Goal: Use online tool/utility: Use online tool/utility

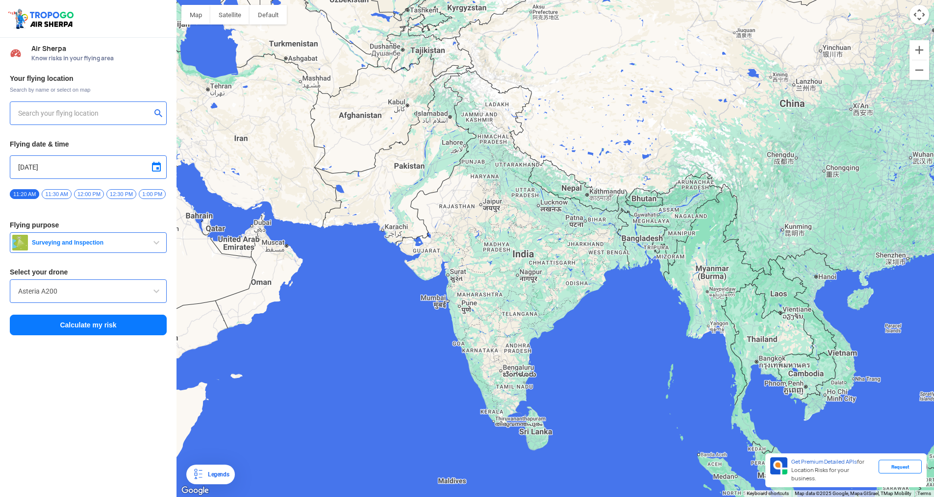
drag, startPoint x: 649, startPoint y: 327, endPoint x: 571, endPoint y: 317, distance: 79.1
click at [573, 317] on div at bounding box center [556, 248] width 758 height 497
type input "[PERSON_NAME] Apartment, [GEOGRAPHIC_DATA][PERSON_NAME] Cooperative Housing Soc…"
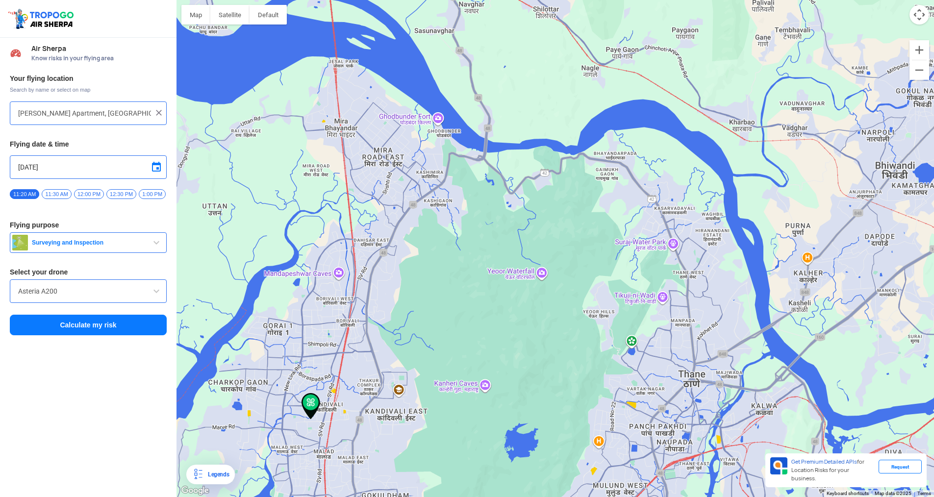
drag, startPoint x: 324, startPoint y: 333, endPoint x: 360, endPoint y: 257, distance: 84.0
click at [360, 257] on div at bounding box center [556, 248] width 758 height 497
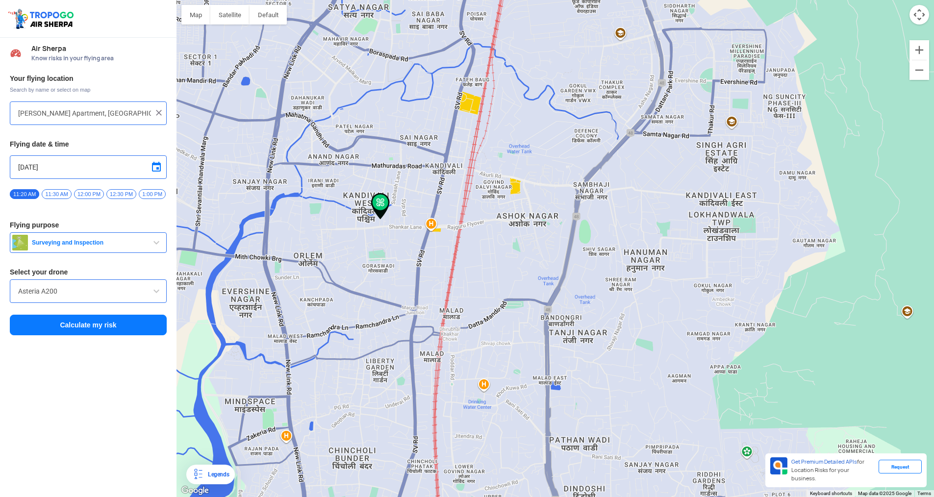
click at [383, 199] on img at bounding box center [380, 206] width 19 height 26
click at [382, 202] on img at bounding box center [380, 206] width 19 height 26
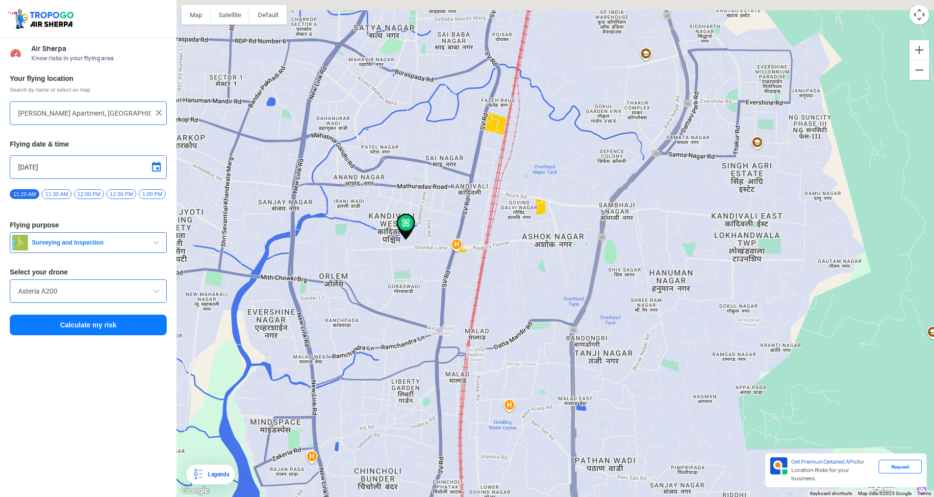
drag, startPoint x: 345, startPoint y: 234, endPoint x: 378, endPoint y: 258, distance: 41.0
click at [378, 258] on div at bounding box center [556, 248] width 758 height 497
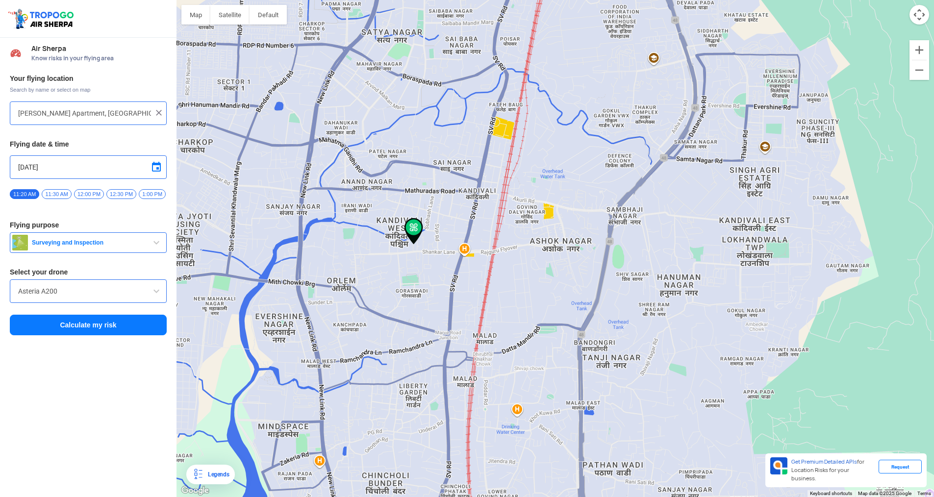
click at [34, 286] on div "Asteria A200" at bounding box center [88, 292] width 157 height 24
click at [33, 288] on div "Asteria A200" at bounding box center [88, 292] width 157 height 24
click at [97, 297] on input "Asteria A200" at bounding box center [88, 291] width 140 height 12
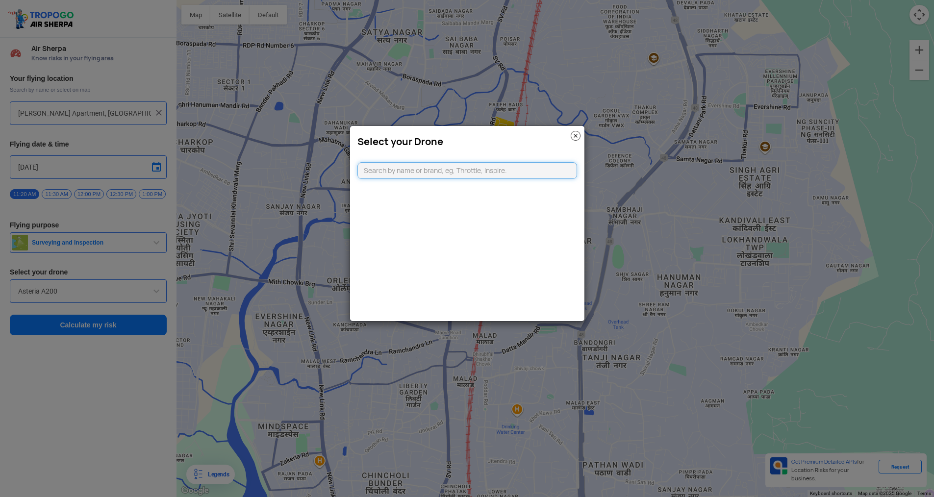
click at [410, 172] on input "text" at bounding box center [468, 170] width 220 height 17
type input "dji min"
click at [407, 186] on li "DJI Mini2" at bounding box center [467, 193] width 219 height 22
type input "DJI Mini2"
type input "[object Object]"
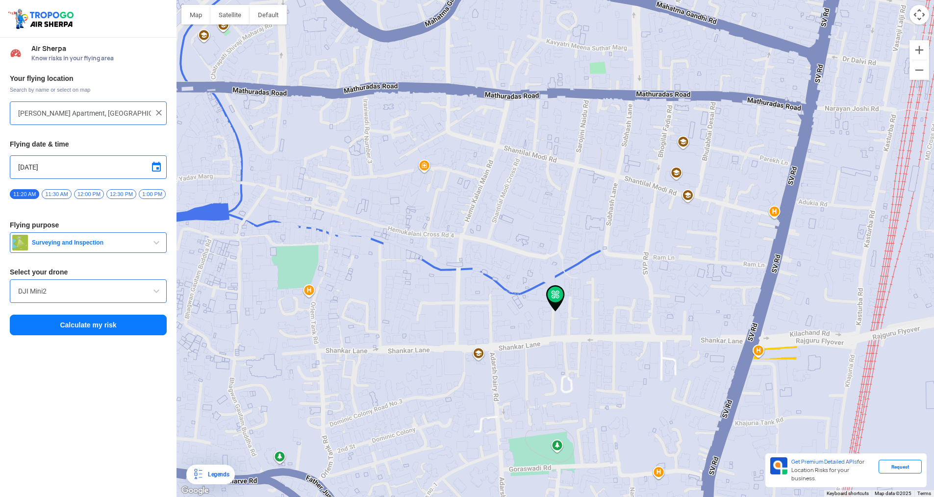
click at [128, 333] on button "Calculate my risk" at bounding box center [88, 325] width 157 height 21
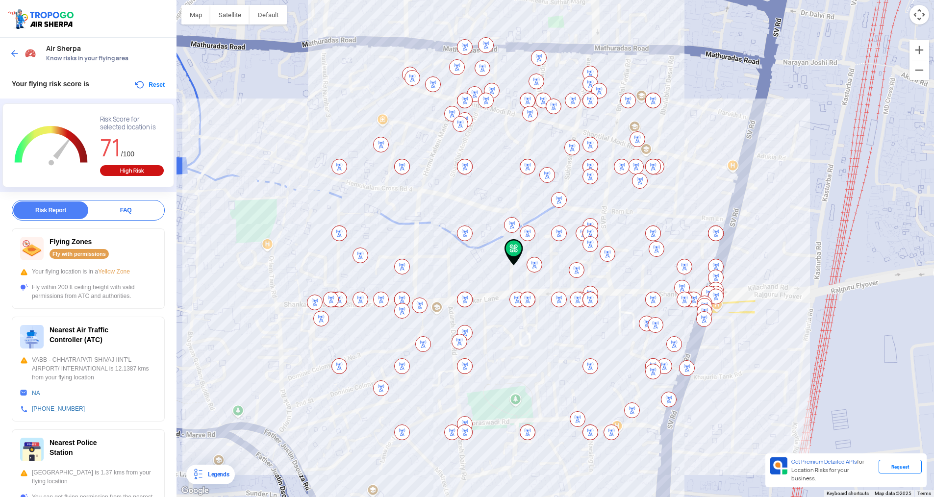
drag, startPoint x: 409, startPoint y: 290, endPoint x: 364, endPoint y: 309, distance: 48.1
click at [364, 309] on div at bounding box center [556, 248] width 758 height 497
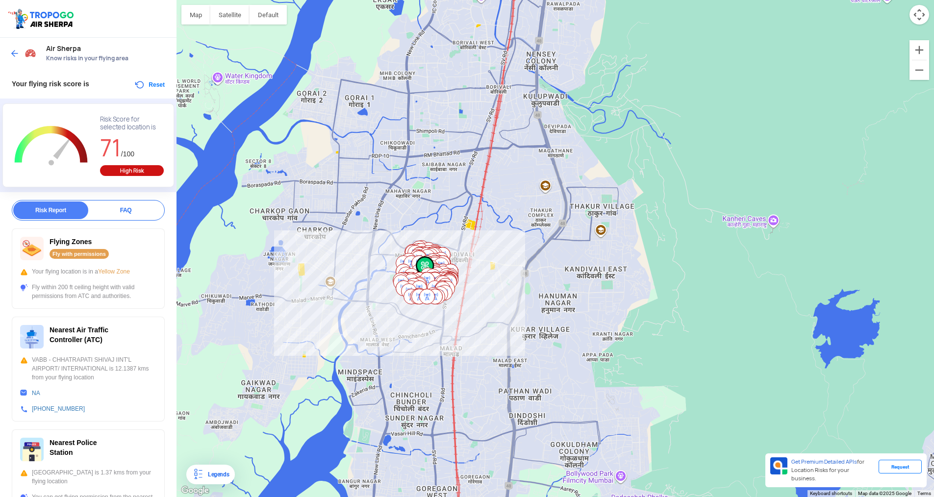
drag, startPoint x: 395, startPoint y: 224, endPoint x: 424, endPoint y: 283, distance: 66.0
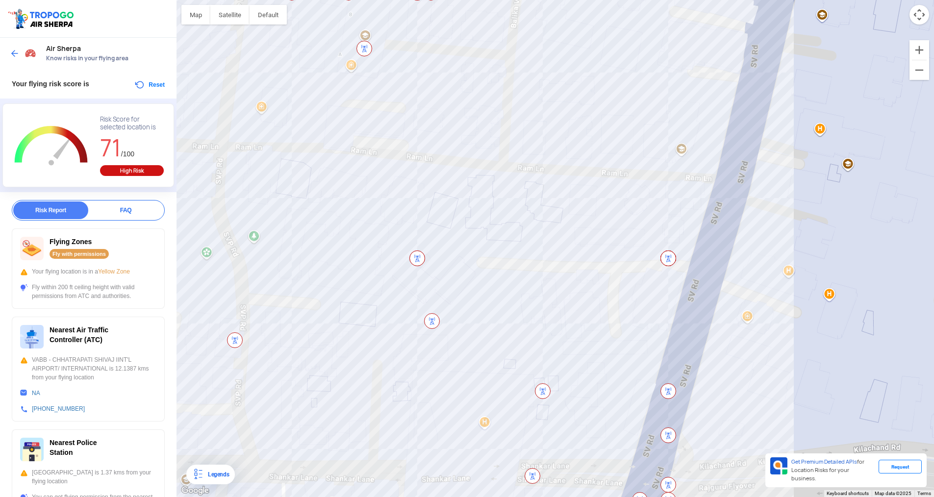
click at [414, 261] on img at bounding box center [417, 259] width 16 height 16
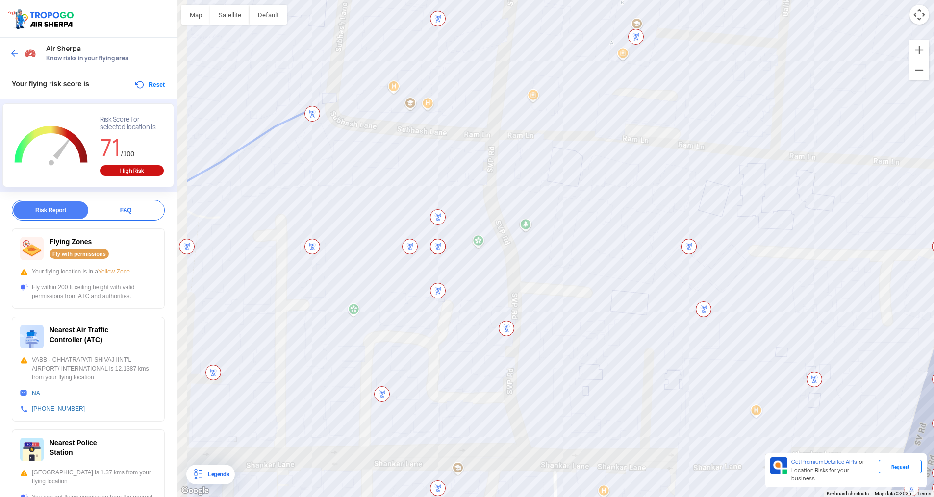
drag, startPoint x: 414, startPoint y: 261, endPoint x: 690, endPoint y: 248, distance: 275.9
click at [690, 248] on img at bounding box center [689, 247] width 16 height 16
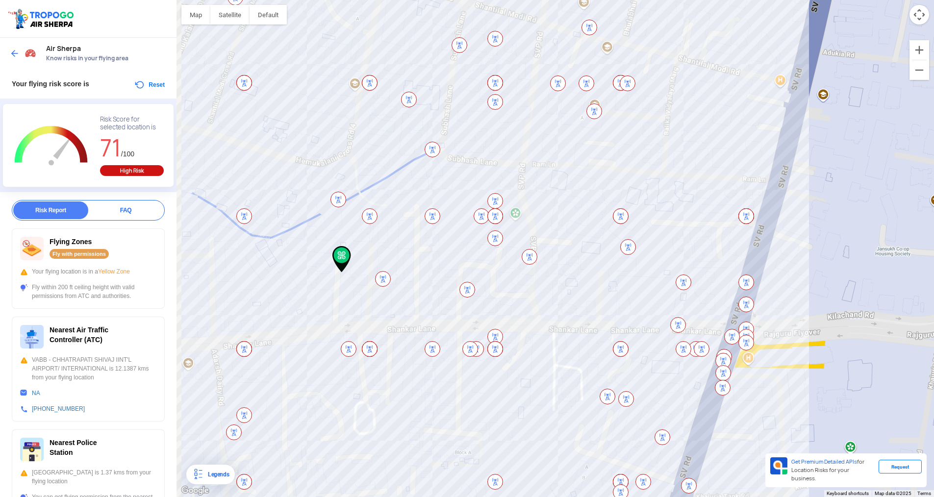
drag, startPoint x: 366, startPoint y: 238, endPoint x: 382, endPoint y: 234, distance: 16.3
click at [382, 234] on div at bounding box center [556, 248] width 758 height 497
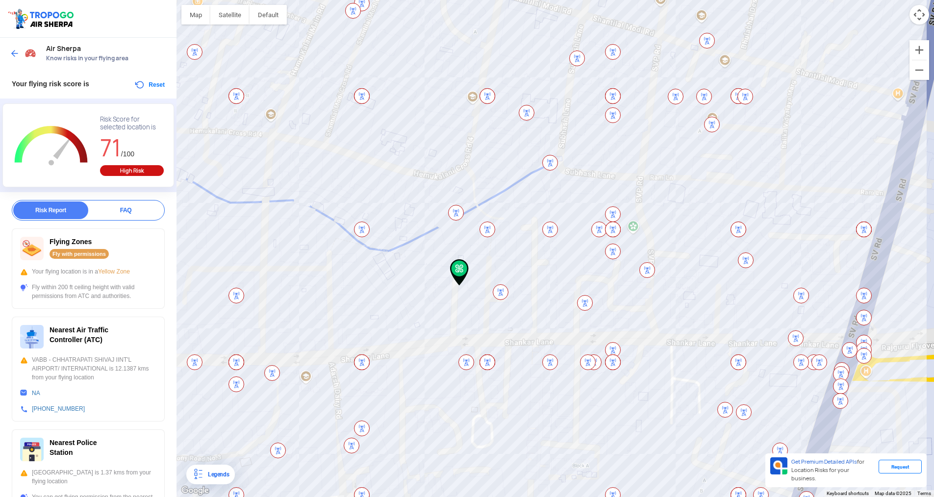
drag, startPoint x: 377, startPoint y: 270, endPoint x: 467, endPoint y: 252, distance: 91.5
click at [467, 252] on div at bounding box center [556, 248] width 758 height 497
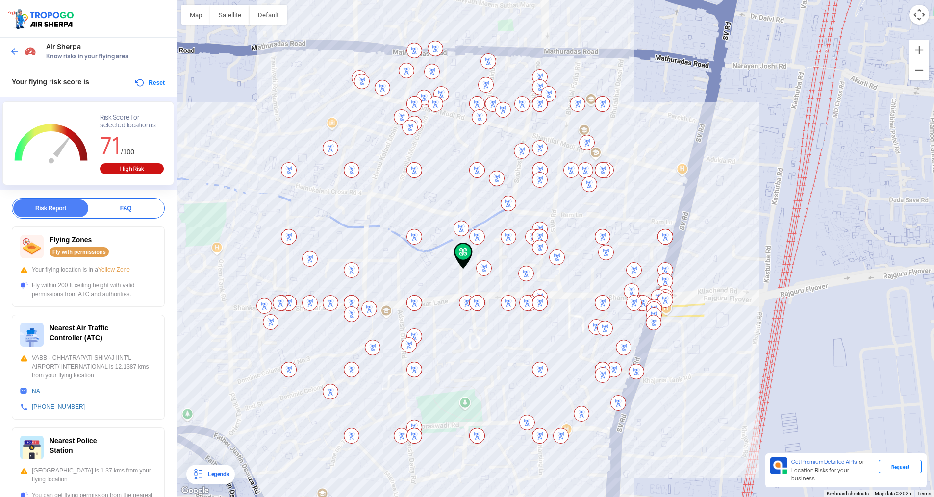
scroll to position [188, 0]
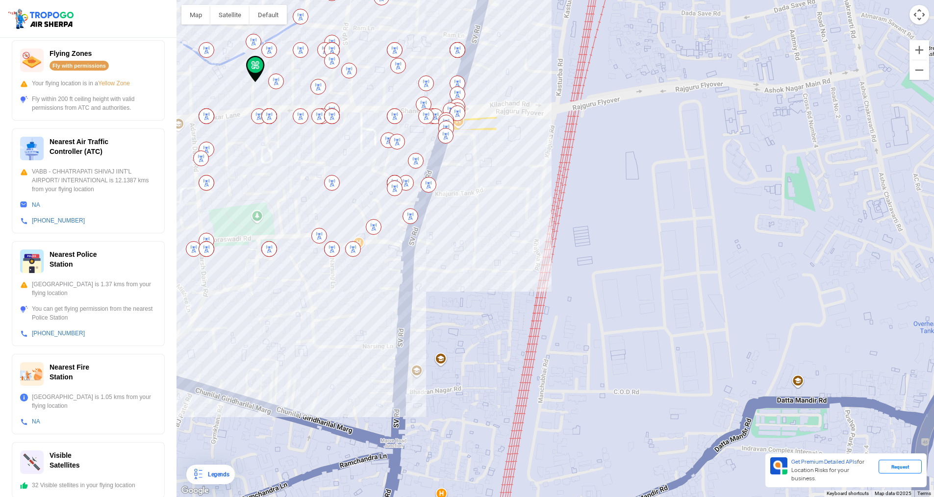
drag, startPoint x: 431, startPoint y: 380, endPoint x: 231, endPoint y: 200, distance: 269.1
click at [231, 200] on div at bounding box center [556, 248] width 758 height 497
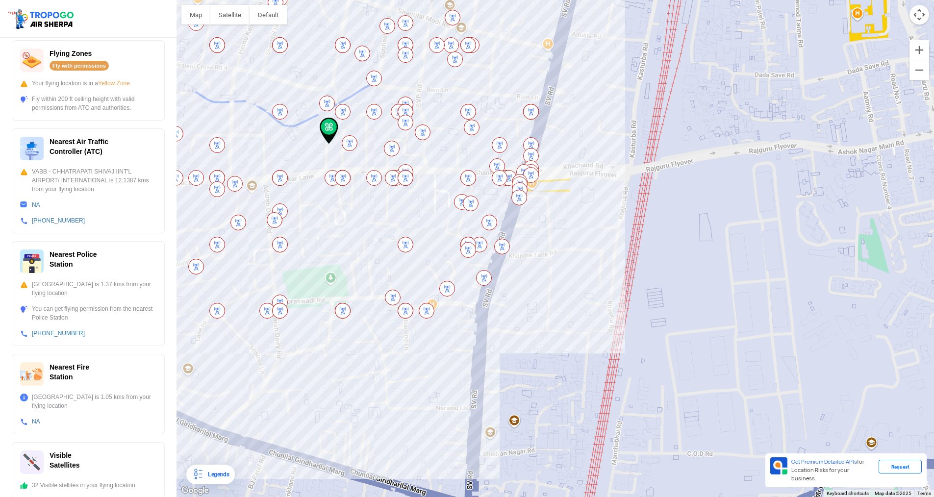
drag, startPoint x: 379, startPoint y: 260, endPoint x: 473, endPoint y: 348, distance: 128.4
click at [473, 348] on div at bounding box center [556, 248] width 758 height 497
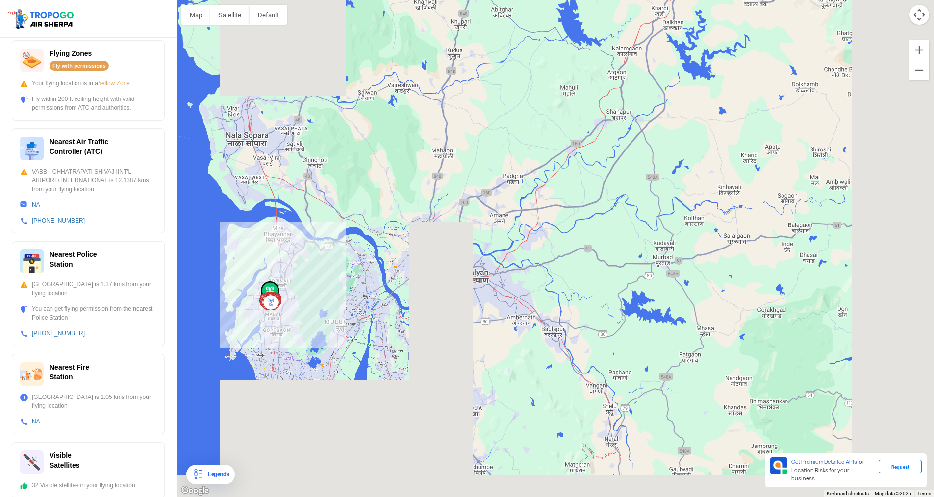
drag, startPoint x: 521, startPoint y: 244, endPoint x: 49, endPoint y: 331, distance: 480.2
click at [49, 331] on div "Location Risk Score Air Sherpa Know risks in your flying area Your flying risk …" at bounding box center [467, 248] width 934 height 497
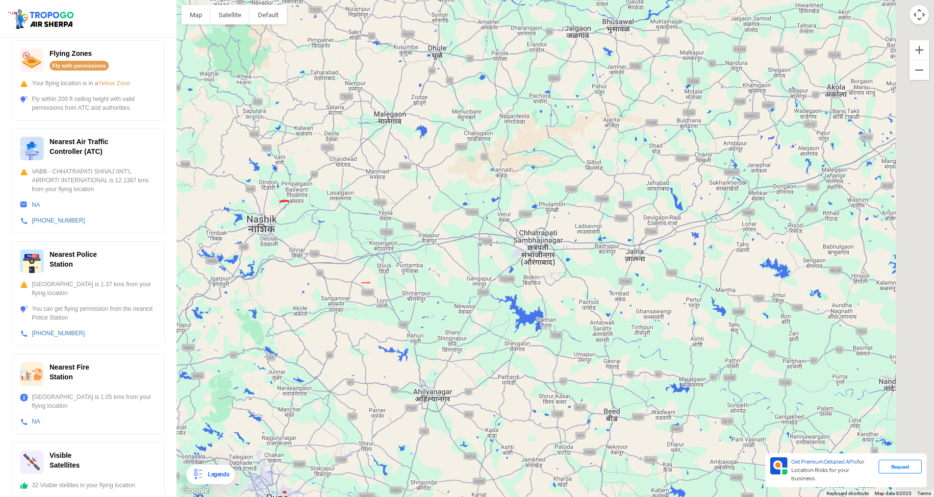
drag, startPoint x: 477, startPoint y: 246, endPoint x: 227, endPoint y: 354, distance: 272.6
click at [265, 349] on div at bounding box center [556, 248] width 758 height 497
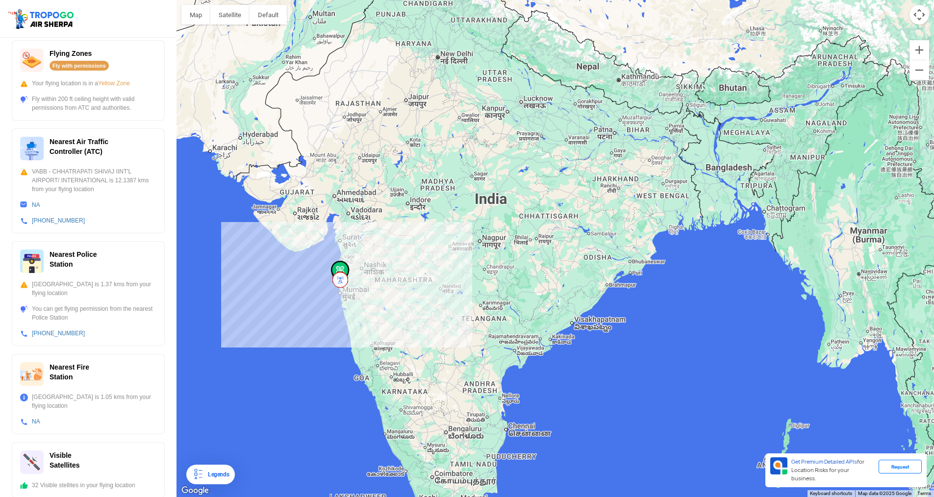
drag, startPoint x: 646, startPoint y: 185, endPoint x: 454, endPoint y: 278, distance: 213.4
click at [454, 278] on div at bounding box center [556, 248] width 758 height 497
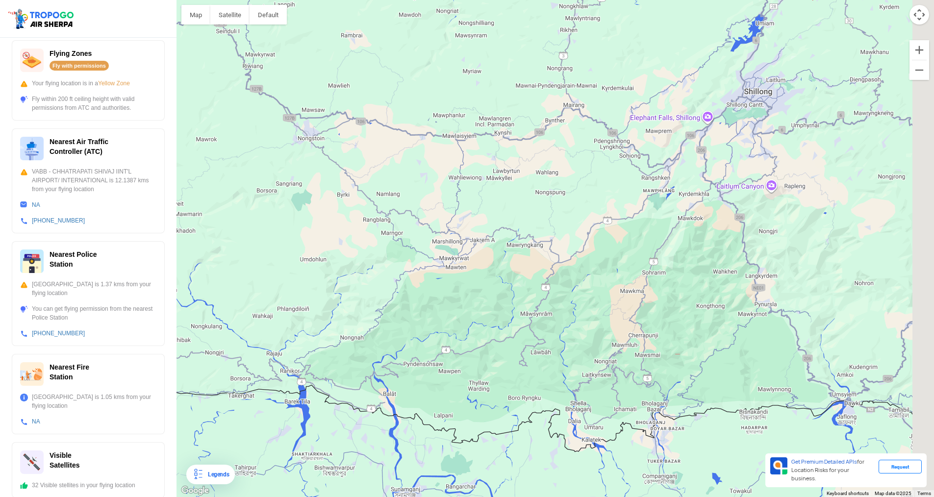
drag, startPoint x: 708, startPoint y: 374, endPoint x: 634, endPoint y: 322, distance: 89.8
click at [634, 322] on div at bounding box center [556, 248] width 758 height 497
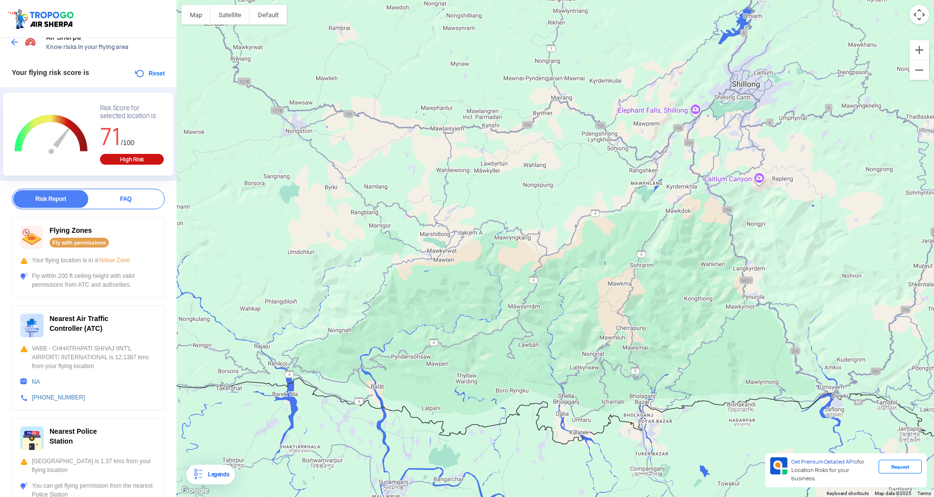
scroll to position [0, 0]
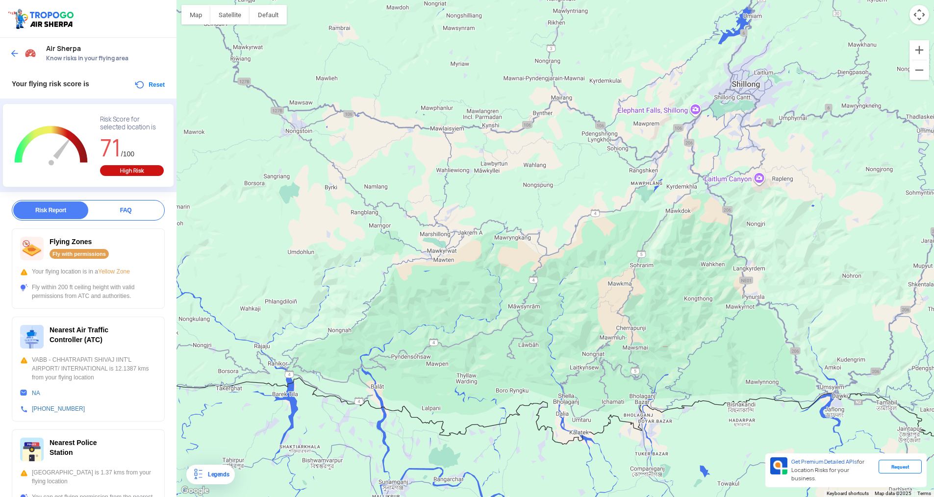
click at [18, 49] on img at bounding box center [15, 54] width 10 height 10
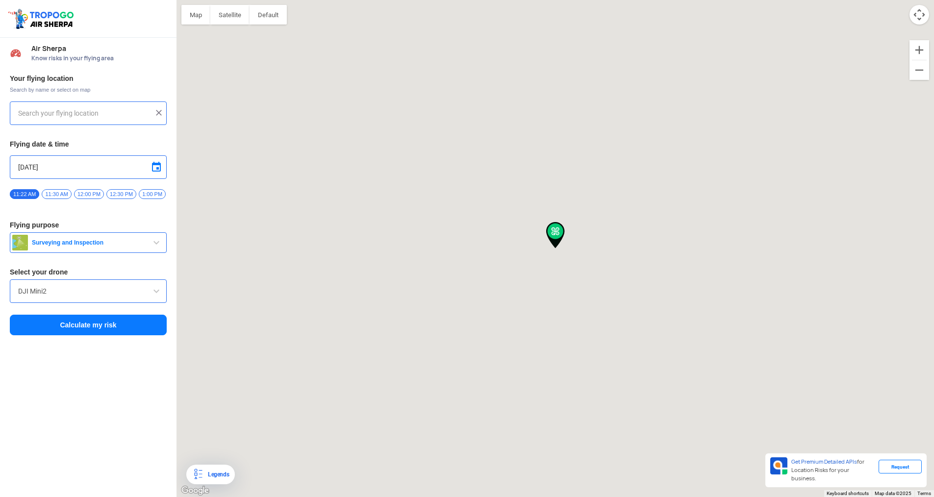
type input "[PERSON_NAME] Apartment, [GEOGRAPHIC_DATA][PERSON_NAME] Cooperative Housing Soc…"
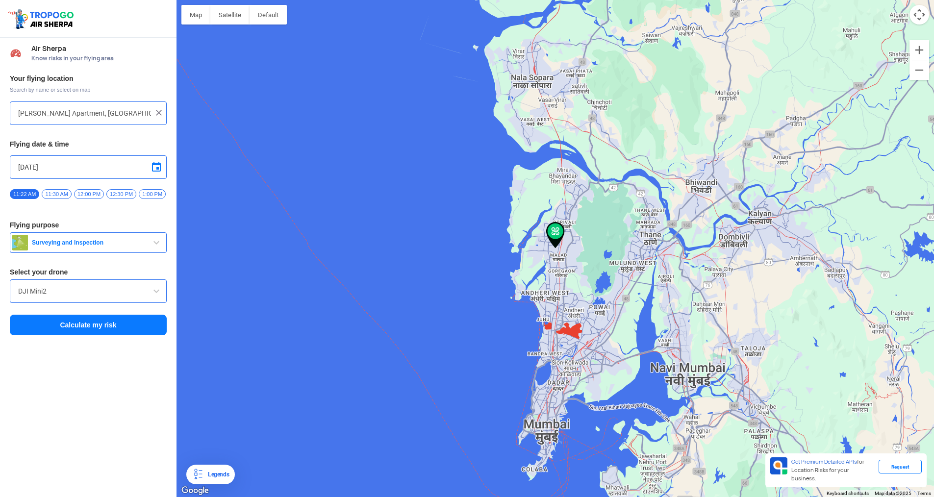
click at [158, 108] on img at bounding box center [159, 113] width 10 height 10
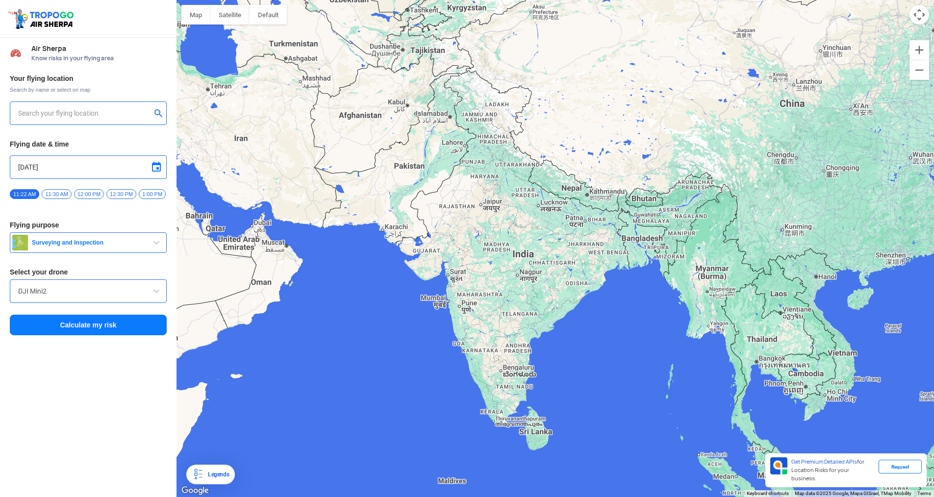
click at [124, 116] on input "text" at bounding box center [84, 113] width 133 height 12
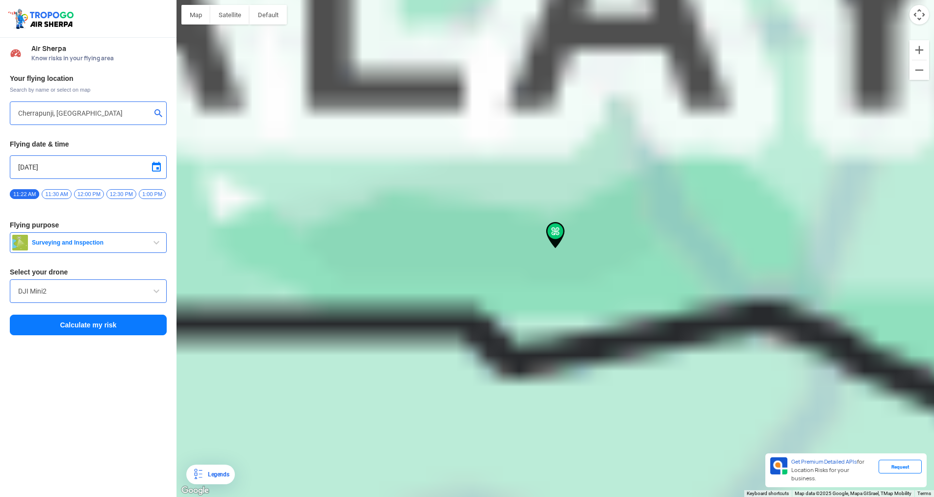
type input "[STREET_ADDRESS]"
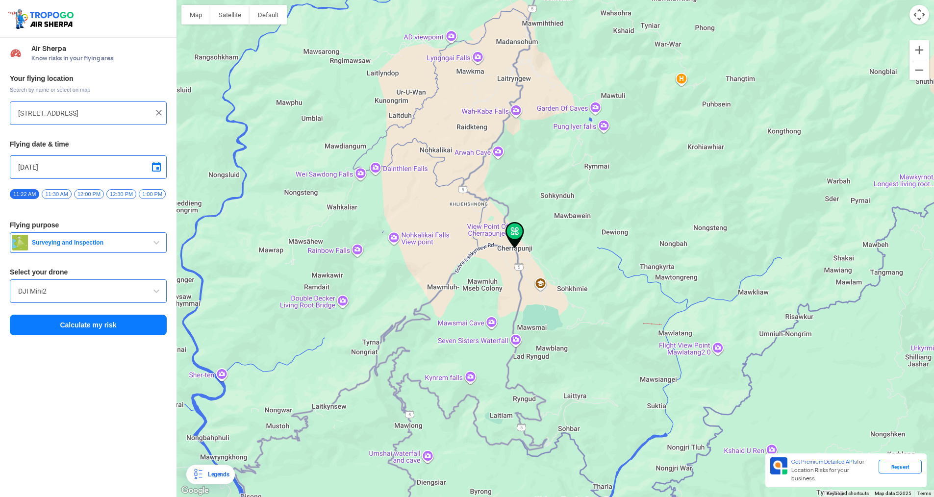
click at [141, 321] on button "Calculate my risk" at bounding box center [88, 325] width 157 height 21
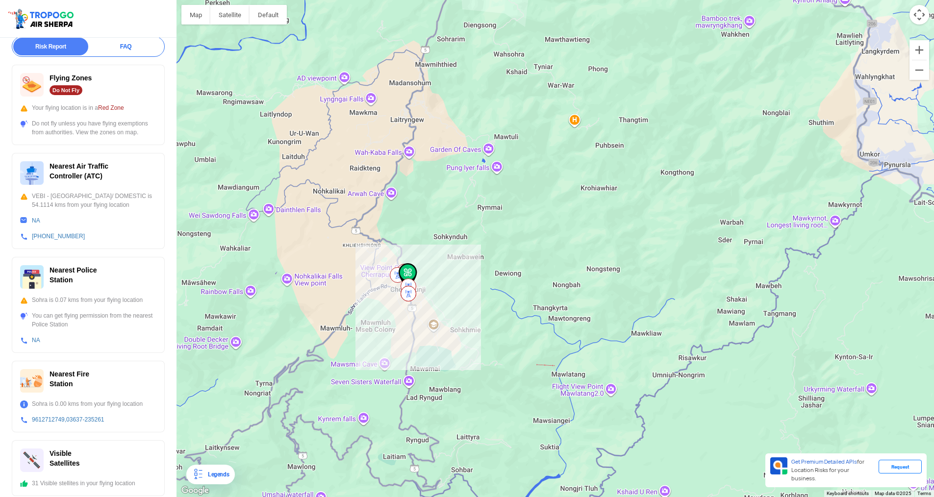
scroll to position [171, 0]
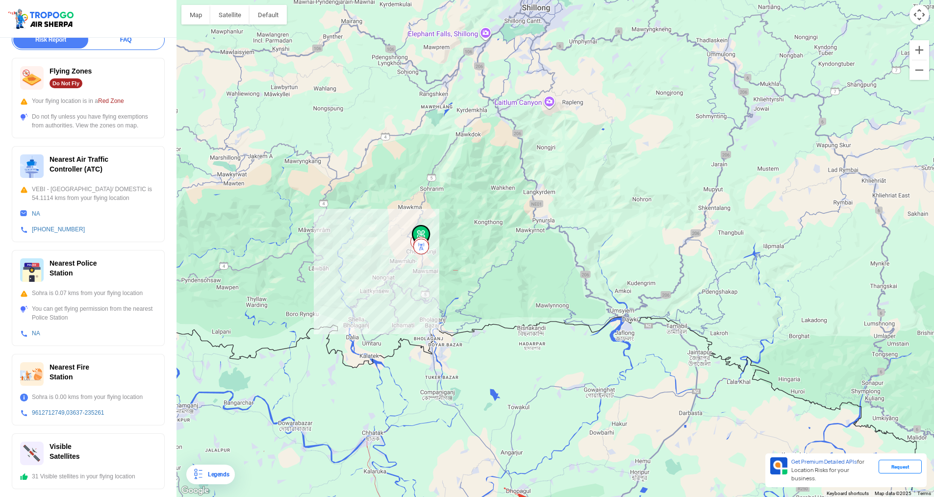
drag, startPoint x: 382, startPoint y: 370, endPoint x: 395, endPoint y: 341, distance: 31.4
click at [395, 341] on div at bounding box center [556, 248] width 758 height 497
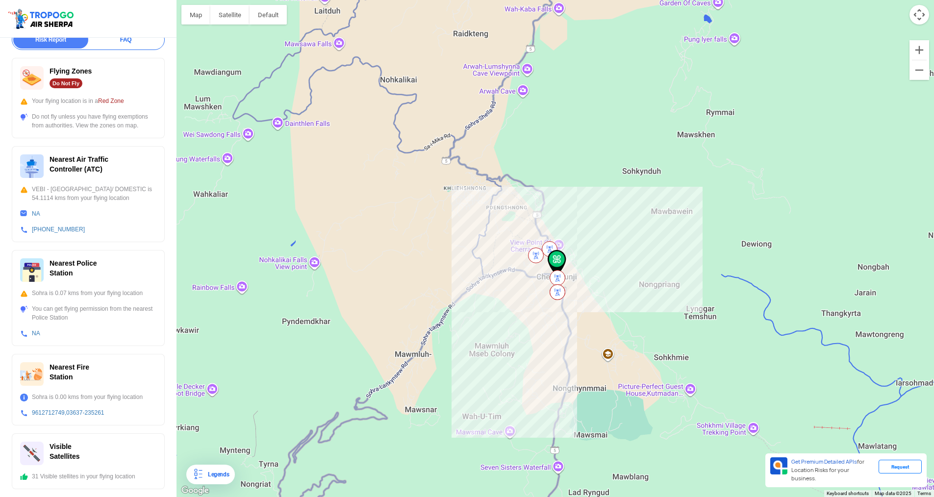
drag, startPoint x: 633, startPoint y: 205, endPoint x: 544, endPoint y: 282, distance: 117.8
click at [546, 282] on div at bounding box center [556, 248] width 758 height 497
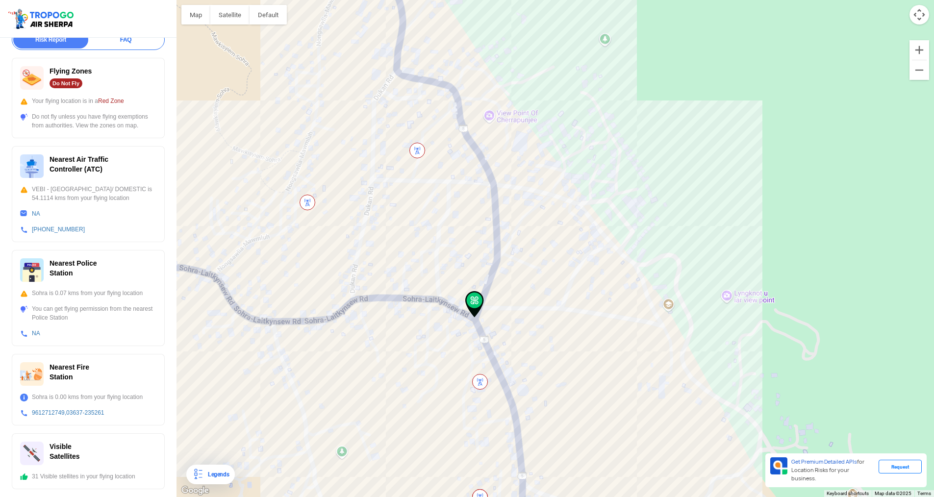
click at [415, 153] on img at bounding box center [417, 151] width 16 height 16
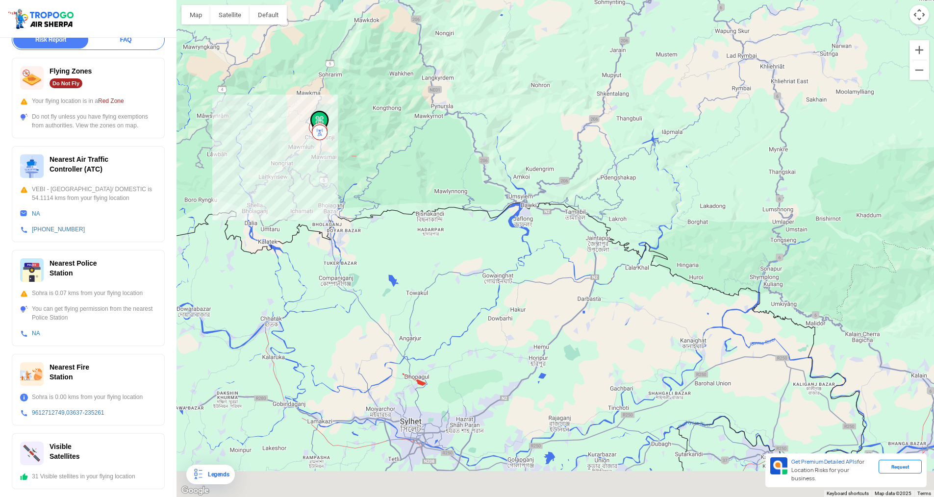
drag, startPoint x: 654, startPoint y: 242, endPoint x: 490, endPoint y: 127, distance: 200.7
click at [490, 127] on div at bounding box center [556, 248] width 758 height 497
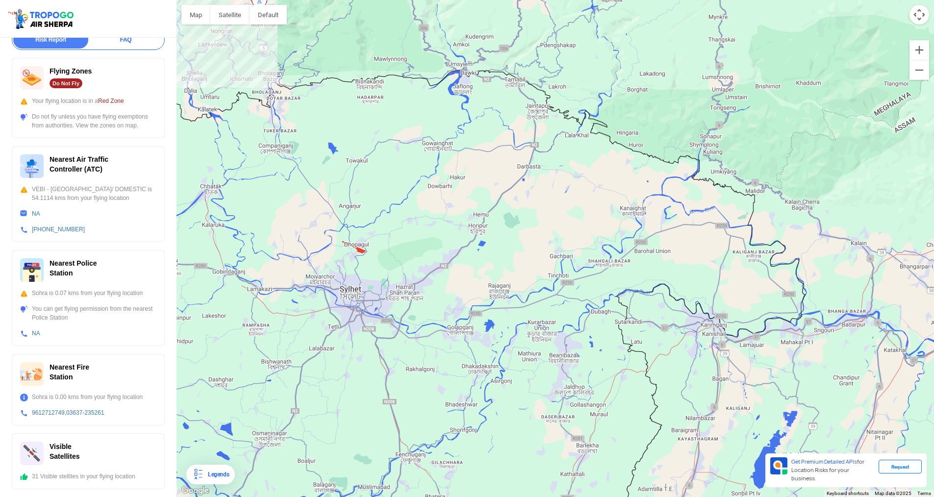
drag, startPoint x: 557, startPoint y: 347, endPoint x: 506, endPoint y: 230, distance: 127.8
click at [506, 230] on div at bounding box center [556, 248] width 758 height 497
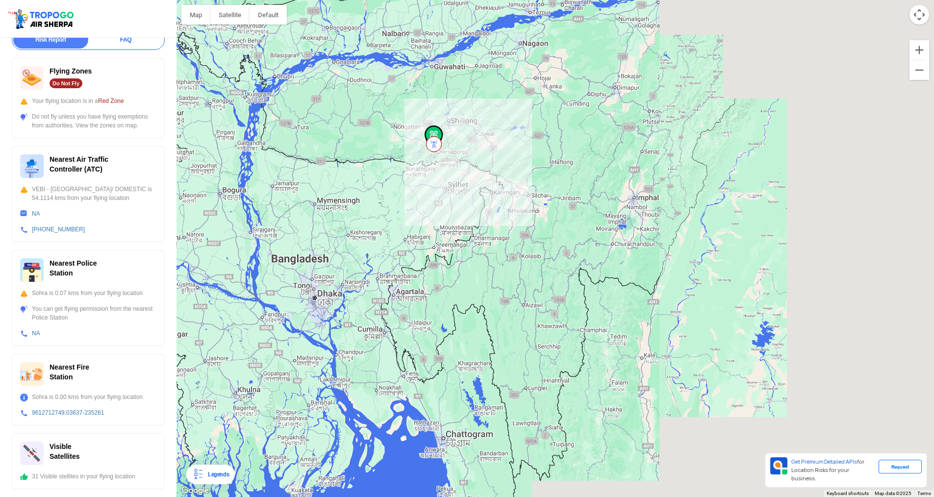
drag, startPoint x: 571, startPoint y: 342, endPoint x: 483, endPoint y: 237, distance: 137.1
click at [483, 237] on div at bounding box center [556, 248] width 758 height 497
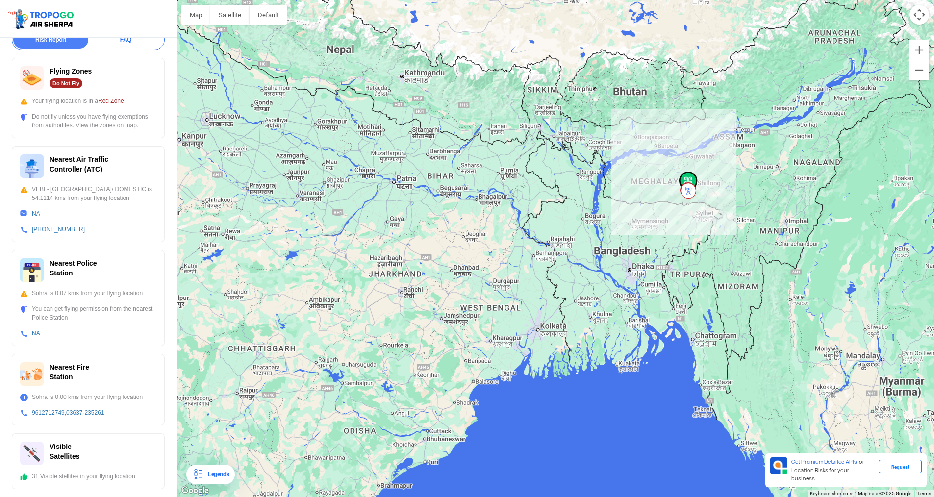
drag, startPoint x: 507, startPoint y: 272, endPoint x: 497, endPoint y: 304, distance: 33.4
click at [497, 304] on div at bounding box center [556, 248] width 758 height 497
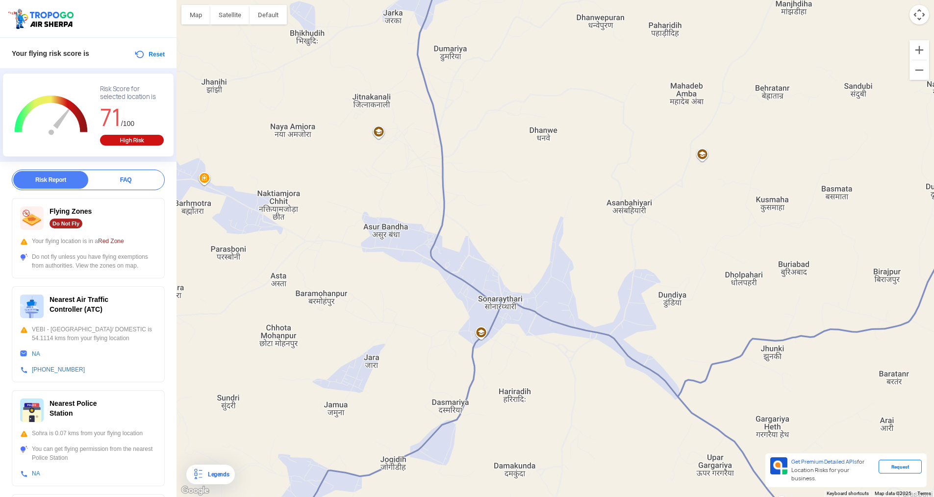
scroll to position [0, 0]
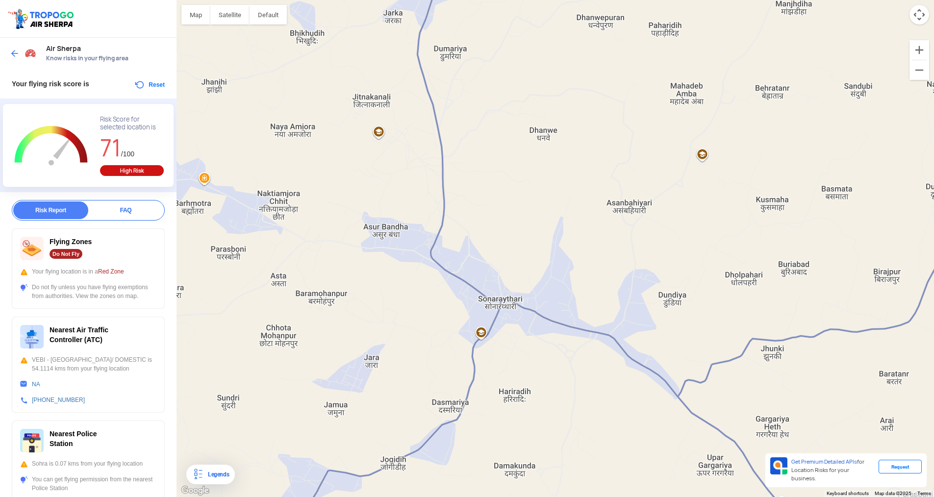
click at [19, 54] on img at bounding box center [15, 54] width 10 height 10
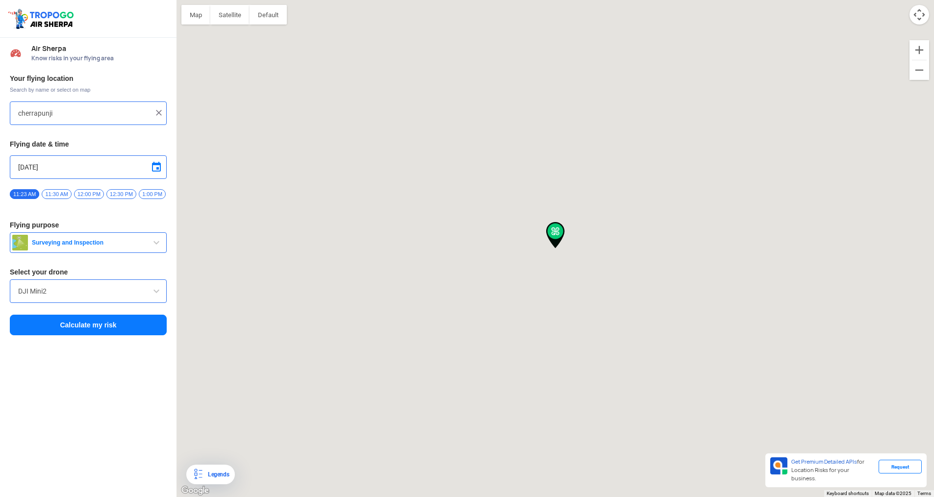
type input "[STREET_ADDRESS]"
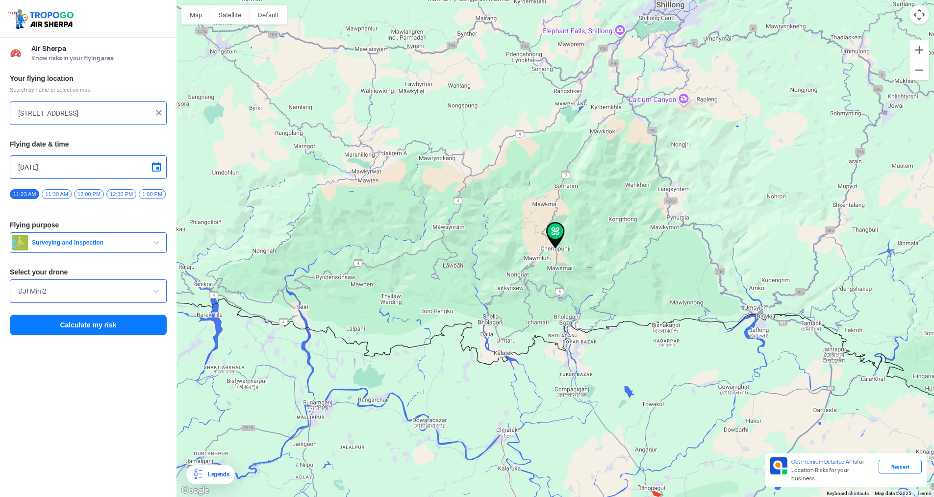
click at [86, 113] on input "[STREET_ADDRESS]" at bounding box center [84, 113] width 133 height 12
type input "sonaryahtri"
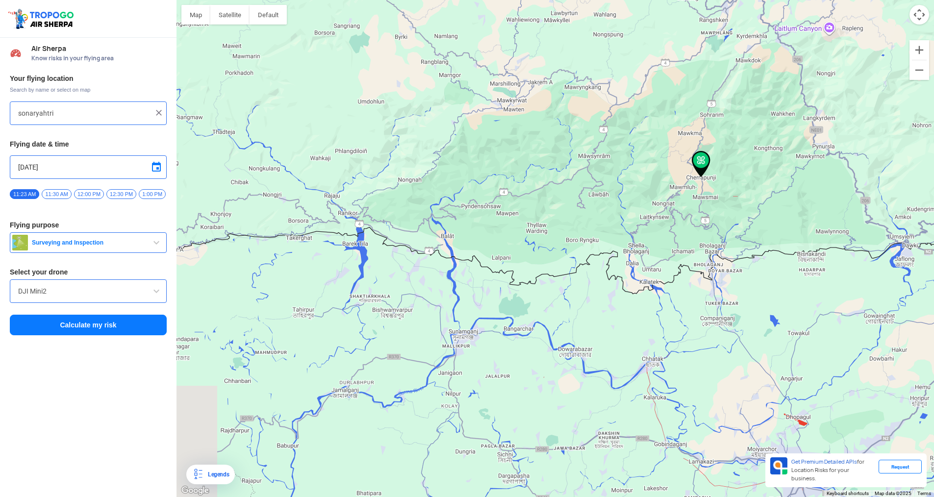
drag, startPoint x: 406, startPoint y: 222, endPoint x: 555, endPoint y: 150, distance: 166.0
click at [555, 150] on div at bounding box center [556, 248] width 758 height 497
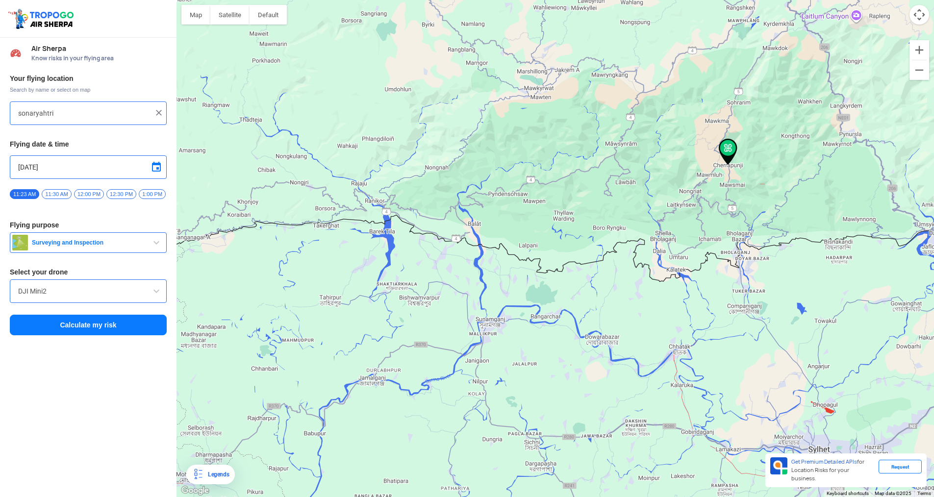
drag, startPoint x: 507, startPoint y: 259, endPoint x: 640, endPoint y: 191, distance: 149.8
click at [640, 191] on div at bounding box center [556, 248] width 758 height 497
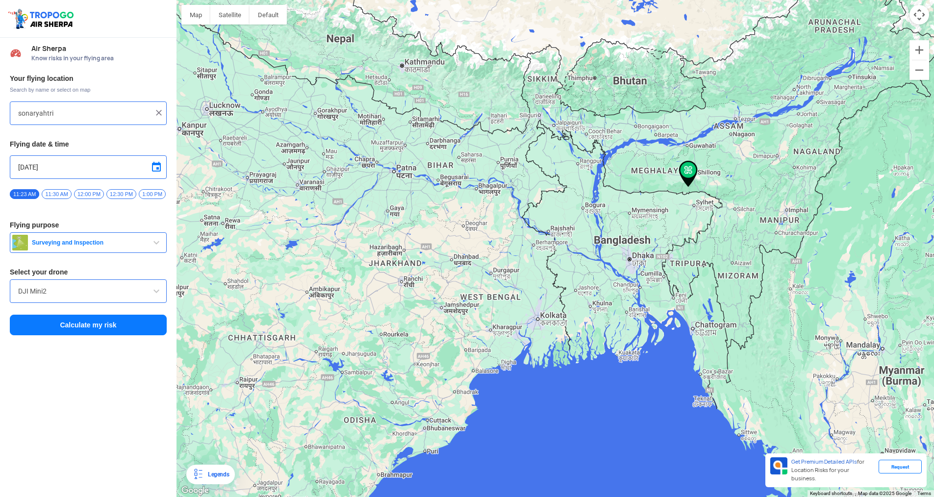
drag, startPoint x: 474, startPoint y: 193, endPoint x: 478, endPoint y: 215, distance: 22.5
click at [478, 215] on div at bounding box center [556, 248] width 758 height 497
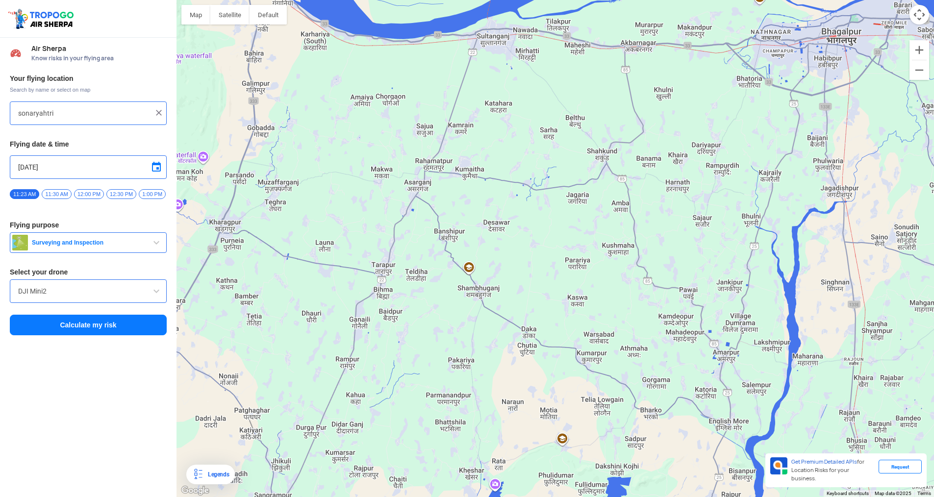
drag, startPoint x: 404, startPoint y: 233, endPoint x: 426, endPoint y: 219, distance: 26.0
click at [426, 219] on div at bounding box center [556, 248] width 758 height 497
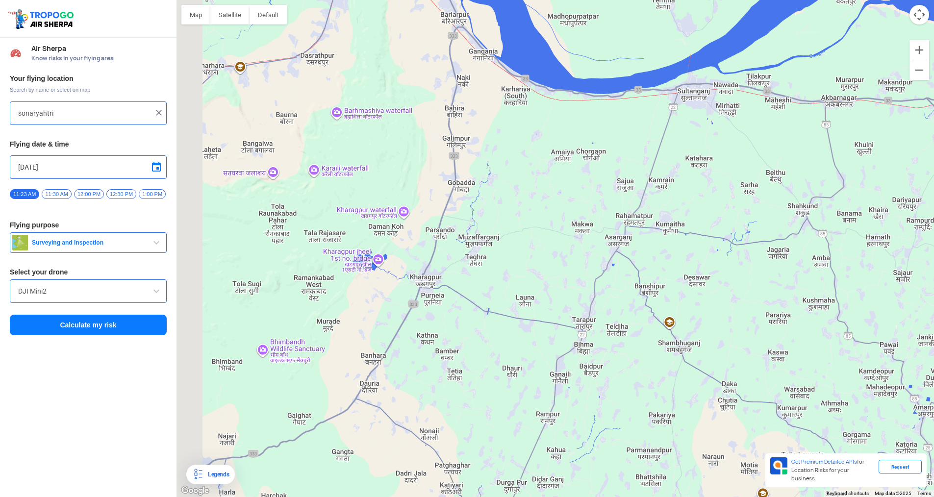
drag, startPoint x: 327, startPoint y: 206, endPoint x: 550, endPoint y: 317, distance: 248.7
click at [550, 317] on div at bounding box center [556, 248] width 758 height 497
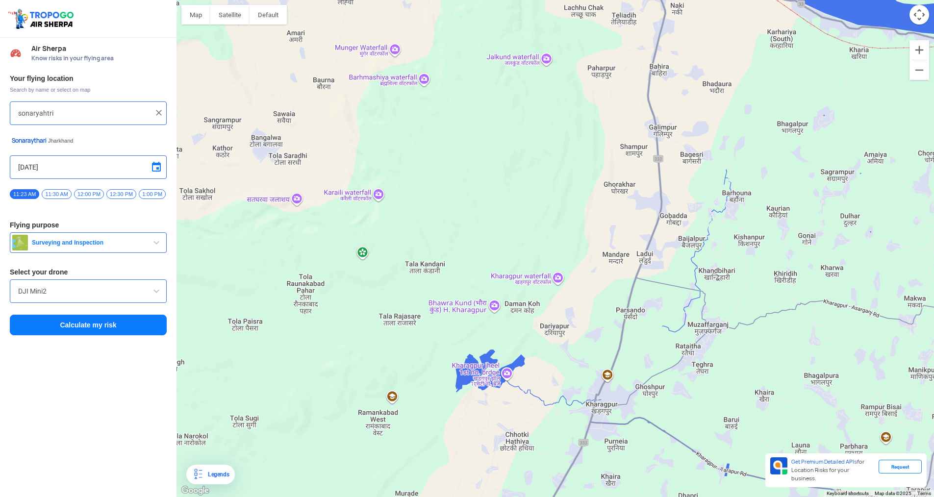
click at [84, 110] on input "sonaryahtri" at bounding box center [84, 113] width 133 height 12
type input "[PERSON_NAME], [GEOGRAPHIC_DATA], [GEOGRAPHIC_DATA]"
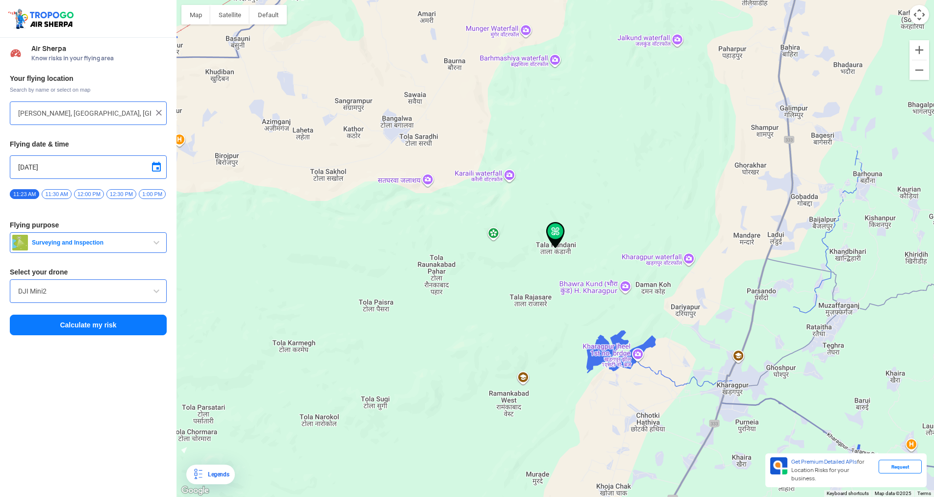
click at [103, 332] on button "Calculate my risk" at bounding box center [88, 325] width 157 height 21
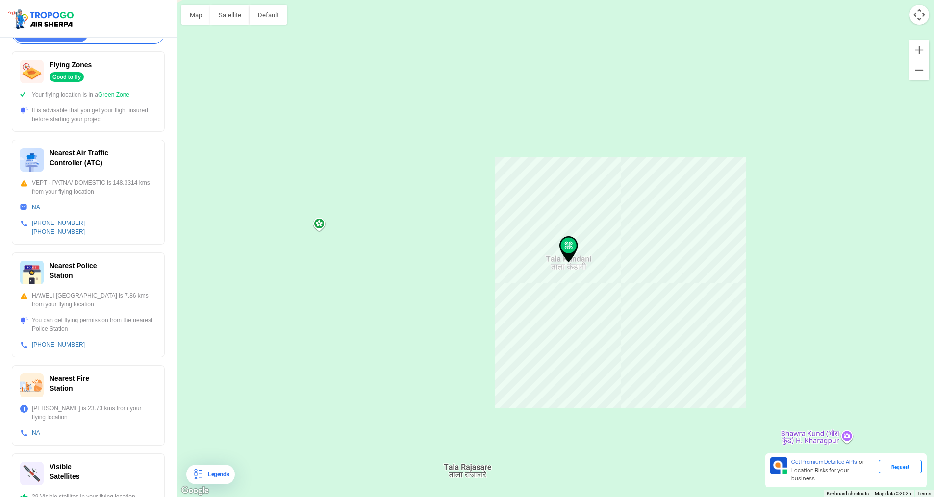
scroll to position [188, 0]
